Goal: Find specific page/section: Find specific page/section

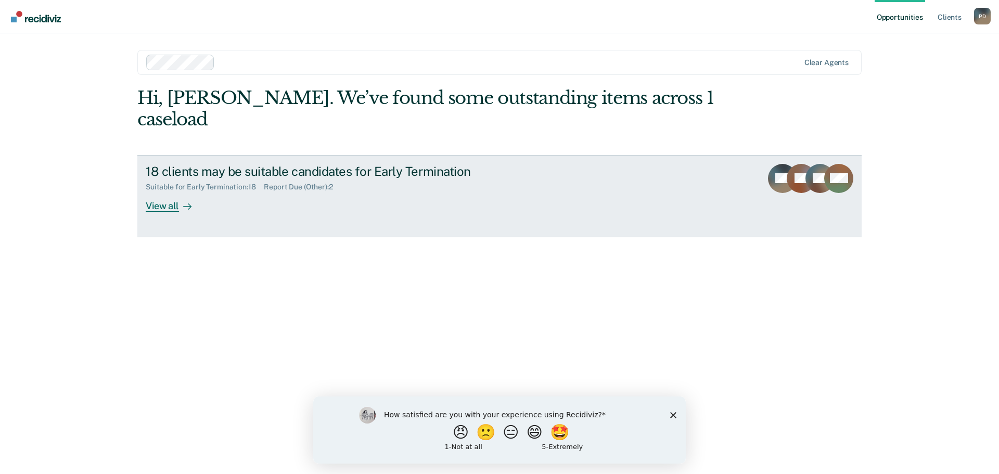
click at [169, 192] on div "View all" at bounding box center [175, 202] width 58 height 20
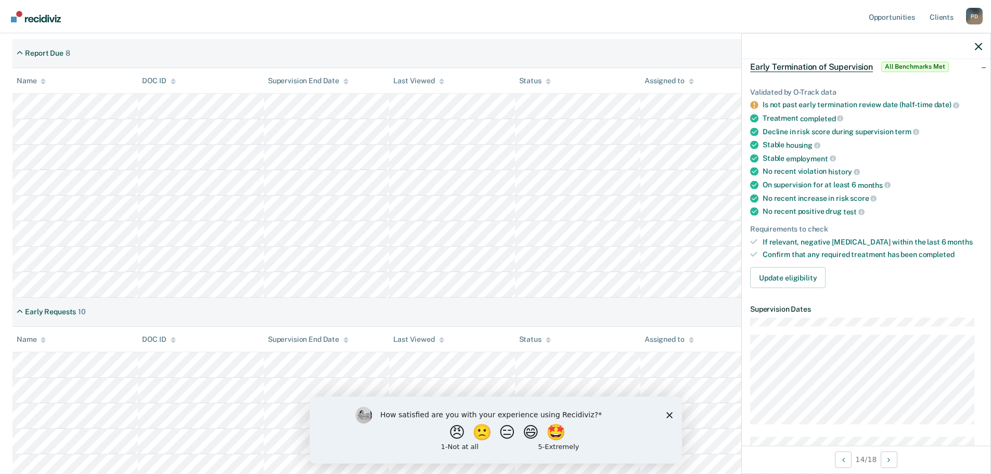
scroll to position [250, 0]
